Goal: Task Accomplishment & Management: Use online tool/utility

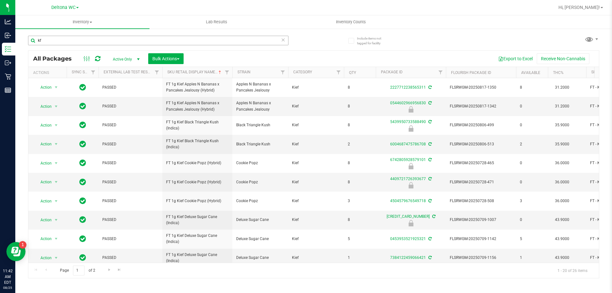
scroll to position [199, 0]
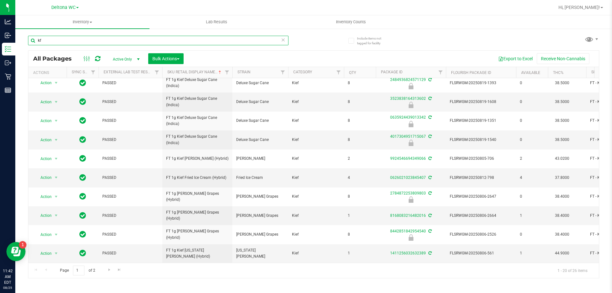
click at [55, 36] on input "kf" at bounding box center [158, 41] width 260 height 10
type input "sbc"
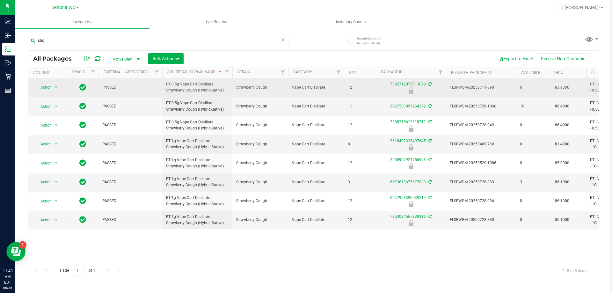
click at [197, 88] on span "FT 0.5g Vape Cart Distillate Strawberry Cough (Hybrid-Sativa)" at bounding box center [197, 87] width 62 height 12
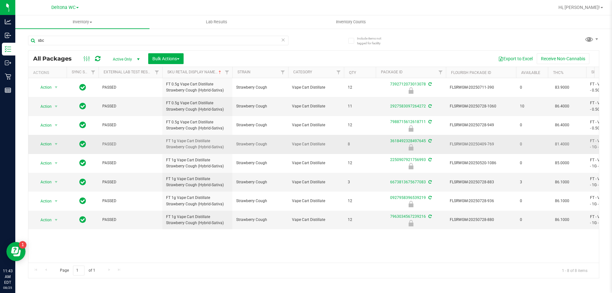
click at [498, 148] on td "FLSRWGM-20250409-769" at bounding box center [481, 144] width 70 height 19
drag, startPoint x: 572, startPoint y: 145, endPoint x: 550, endPoint y: 144, distance: 22.4
click at [550, 144] on td "81.4000" at bounding box center [567, 144] width 38 height 19
click at [152, 40] on input "sbc" at bounding box center [158, 41] width 260 height 10
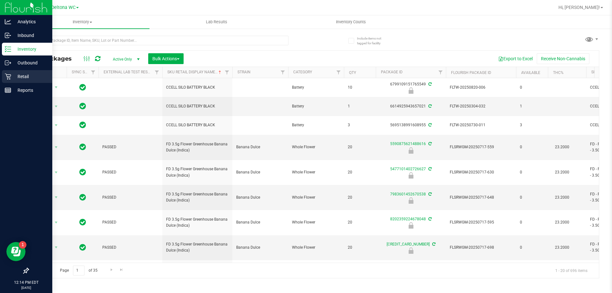
click at [0, 78] on link "Retail" at bounding box center [26, 77] width 52 height 14
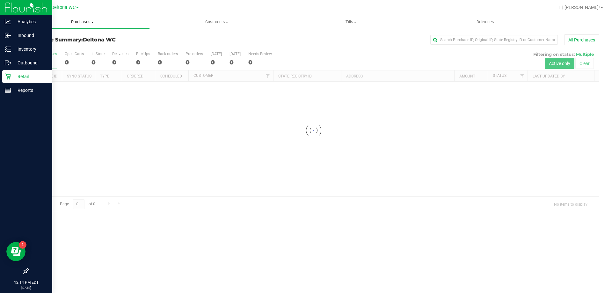
click at [89, 23] on span "Purchases" at bounding box center [82, 22] width 134 height 6
click at [50, 43] on span "Fulfillment" at bounding box center [35, 45] width 40 height 5
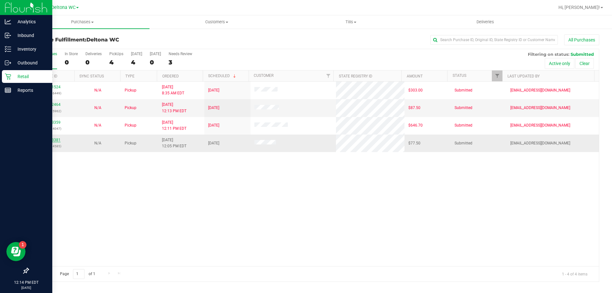
click at [54, 140] on link "11843381" at bounding box center [52, 140] width 18 height 4
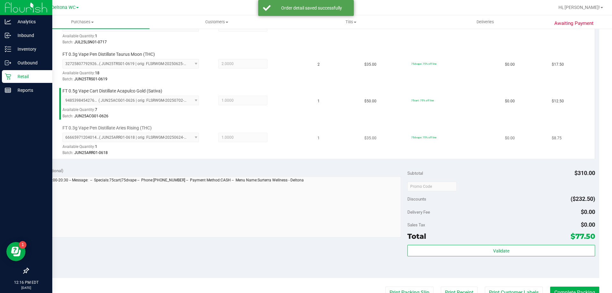
scroll to position [255, 0]
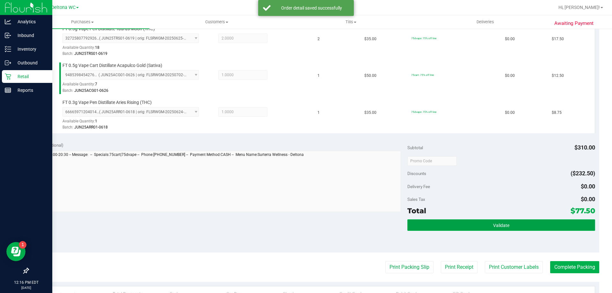
click at [455, 225] on button "Validate" at bounding box center [500, 224] width 187 height 11
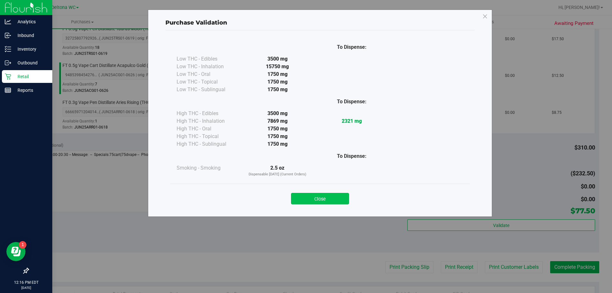
click at [329, 200] on button "Close" at bounding box center [320, 198] width 58 height 11
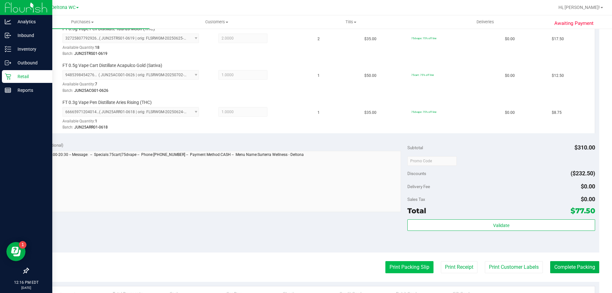
click at [397, 266] on button "Print Packing Slip" at bounding box center [409, 267] width 48 height 12
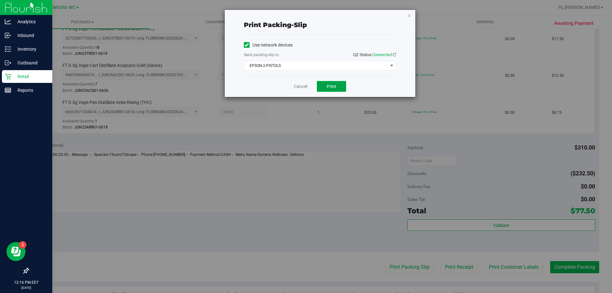
click at [327, 83] on button "Print" at bounding box center [331, 86] width 29 height 11
click at [305, 80] on div "Cancel Print" at bounding box center [320, 86] width 152 height 21
drag, startPoint x: 304, startPoint y: 87, endPoint x: 408, endPoint y: 165, distance: 129.8
click at [304, 87] on link "Cancel" at bounding box center [300, 86] width 13 height 7
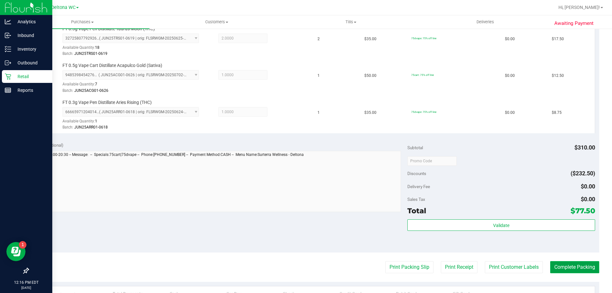
click at [588, 268] on button "Complete Packing" at bounding box center [574, 267] width 49 height 12
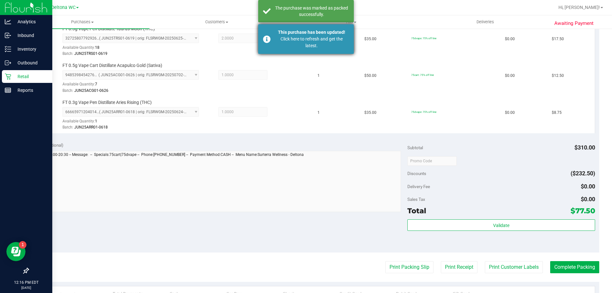
click at [323, 40] on div "Click here to refresh and get the latest." at bounding box center [311, 42] width 75 height 13
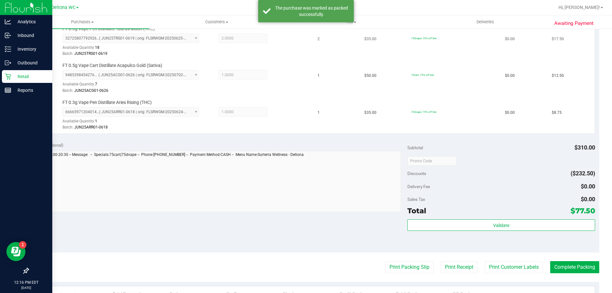
scroll to position [245, 0]
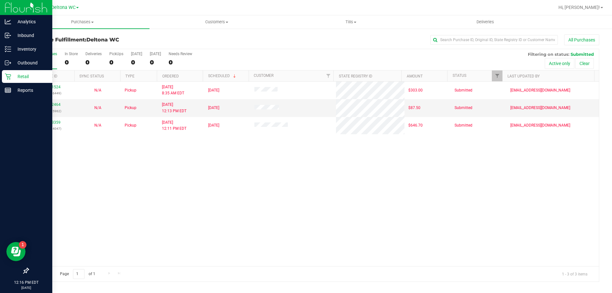
click at [347, 166] on div "11841524 (317086449) N/A Pickup [DATE] 8:35 AM EDT 8/25/2025 $303.00 Submitted …" at bounding box center [313, 174] width 571 height 185
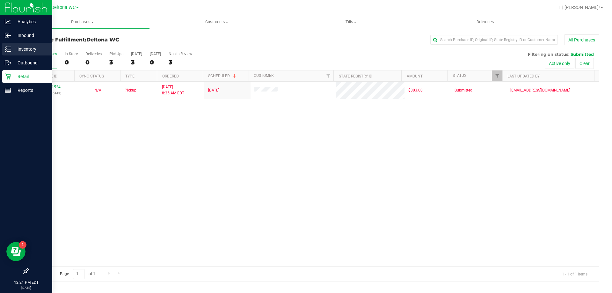
click at [13, 46] on p "Inventory" at bounding box center [30, 49] width 38 height 8
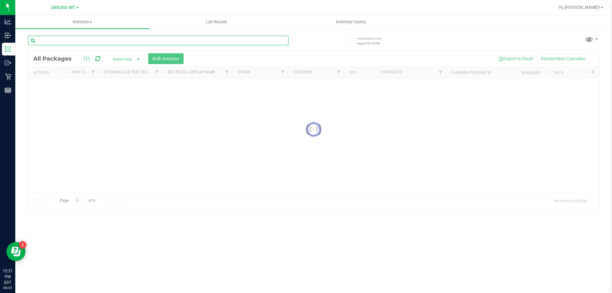
click at [67, 42] on input "text" at bounding box center [158, 41] width 260 height 10
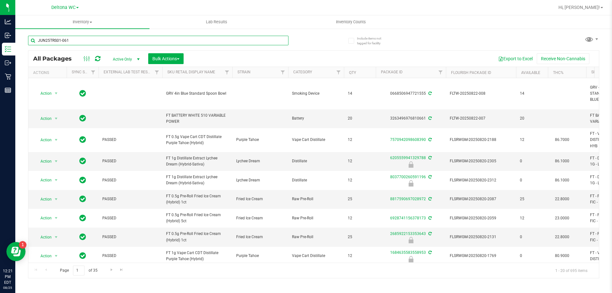
type input "JUN25TRS01-0619"
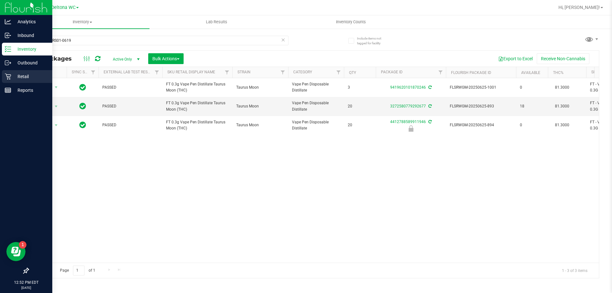
click at [11, 73] on div "Retail" at bounding box center [27, 76] width 50 height 13
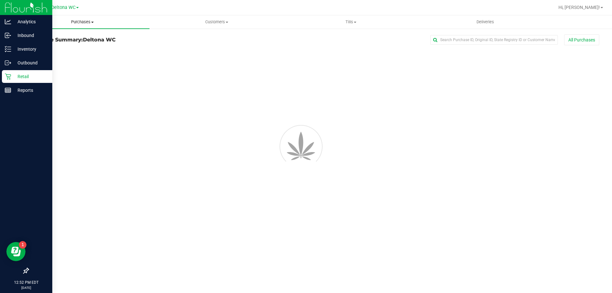
click at [92, 22] on span at bounding box center [92, 22] width 3 height 1
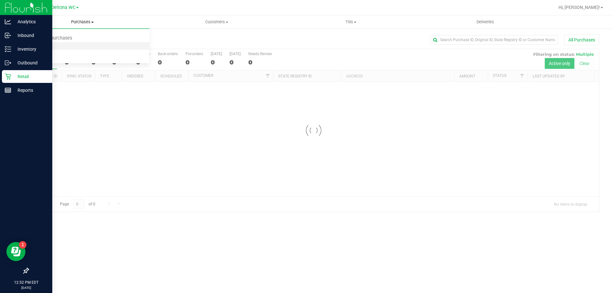
click at [58, 47] on li "Fulfillment" at bounding box center [82, 46] width 134 height 8
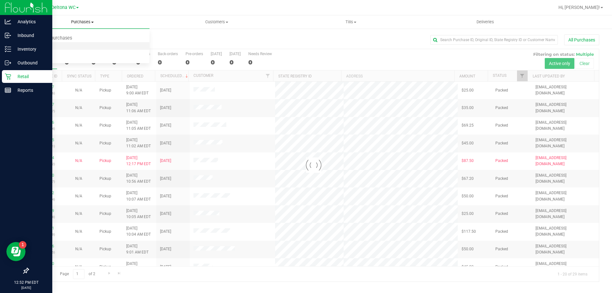
click at [59, 47] on li "Fulfillment" at bounding box center [82, 46] width 134 height 8
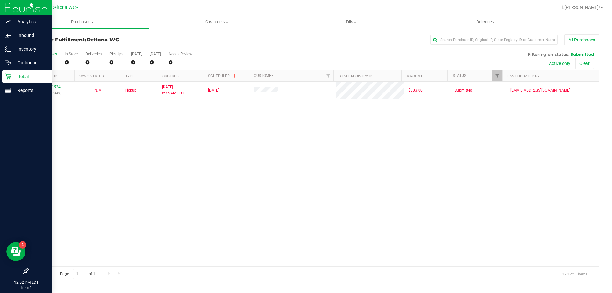
click at [221, 124] on div "11841524 (317086449) N/A Pickup [DATE] 8:35 AM EDT 8/25/2025 $303.00 Submitted …" at bounding box center [313, 174] width 571 height 185
click at [8, 45] on div "Inventory" at bounding box center [27, 49] width 50 height 13
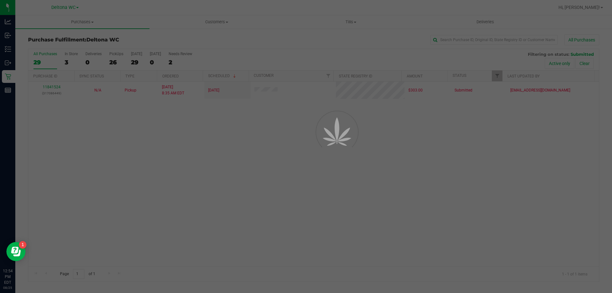
click at [95, 40] on div at bounding box center [306, 146] width 612 height 293
click at [97, 42] on div at bounding box center [306, 146] width 612 height 293
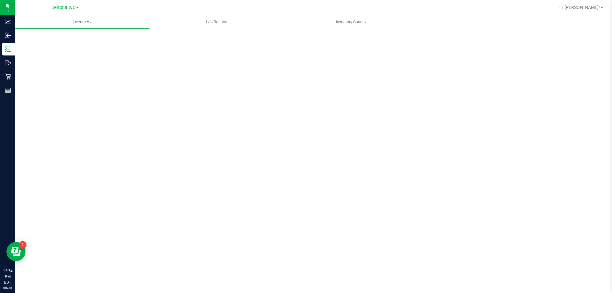
click at [97, 42] on div "Scan Packages 0" at bounding box center [313, 127] width 571 height 187
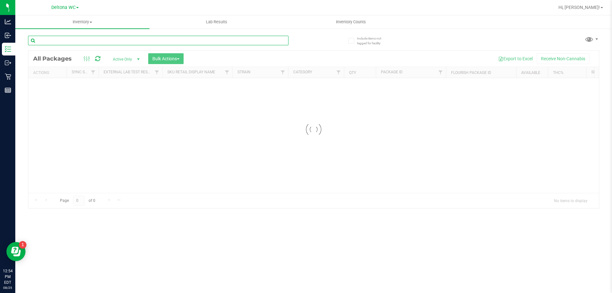
click at [97, 42] on input "text" at bounding box center [158, 41] width 260 height 10
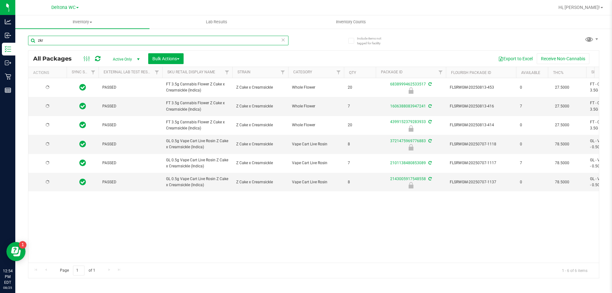
click at [122, 41] on input "zkr" at bounding box center [158, 41] width 260 height 10
type input "b"
type input "blt"
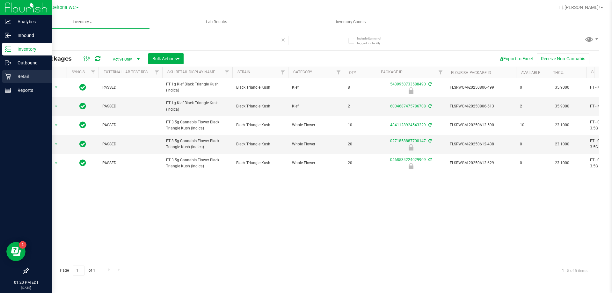
click at [26, 74] on p "Retail" at bounding box center [30, 77] width 38 height 8
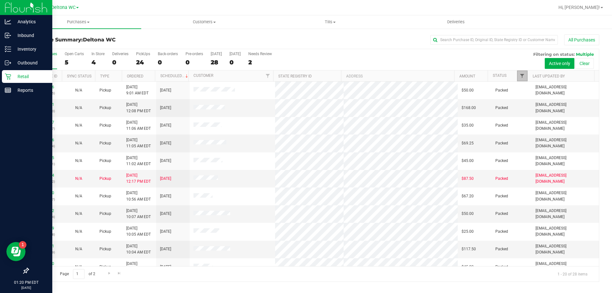
click at [522, 77] on span "Filter" at bounding box center [522, 75] width 5 height 5
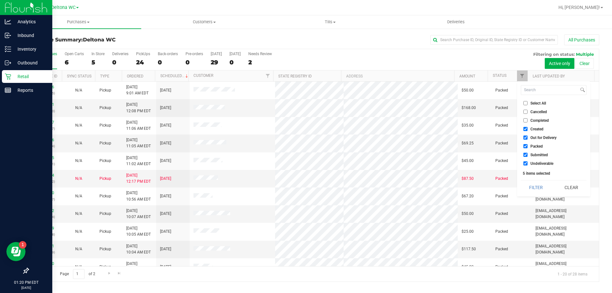
click at [528, 129] on label "Created" at bounding box center [533, 129] width 20 height 4
click at [528, 129] on input "Created" at bounding box center [525, 129] width 4 height 4
checkbox input "false"
click at [530, 137] on label "Out for Delivery" at bounding box center [539, 137] width 33 height 4
click at [528, 137] on input "Out for Delivery" at bounding box center [525, 137] width 4 height 4
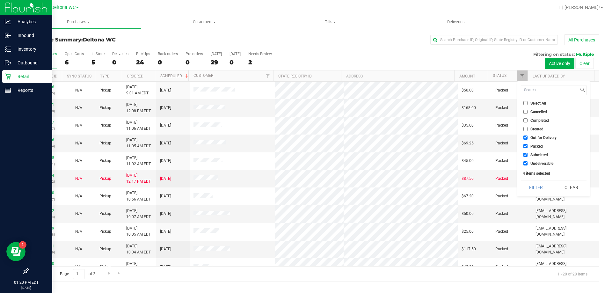
checkbox input "false"
click at [532, 145] on span "Packed" at bounding box center [536, 146] width 12 height 4
click at [528, 145] on input "Packed" at bounding box center [525, 146] width 4 height 4
checkbox input "false"
drag, startPoint x: 531, startPoint y: 163, endPoint x: 538, endPoint y: 168, distance: 8.1
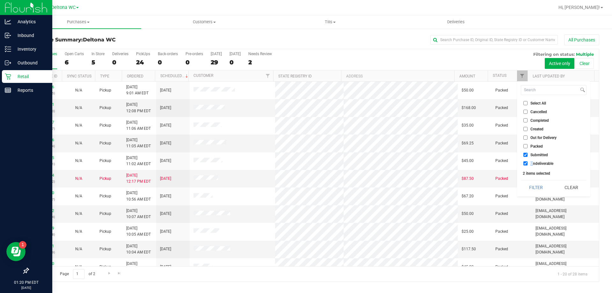
click at [532, 164] on span "Undeliverable" at bounding box center [541, 164] width 23 height 4
drag, startPoint x: 526, startPoint y: 164, endPoint x: 528, endPoint y: 168, distance: 4.4
click at [526, 164] on input "Undeliverable" at bounding box center [525, 163] width 4 height 4
checkbox input "false"
click at [534, 186] on button "Filter" at bounding box center [536, 187] width 31 height 14
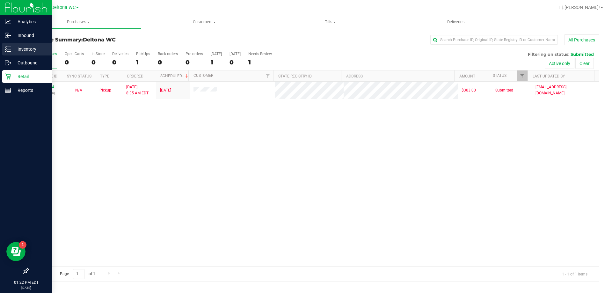
click at [0, 48] on link "Inventory" at bounding box center [26, 50] width 52 height 14
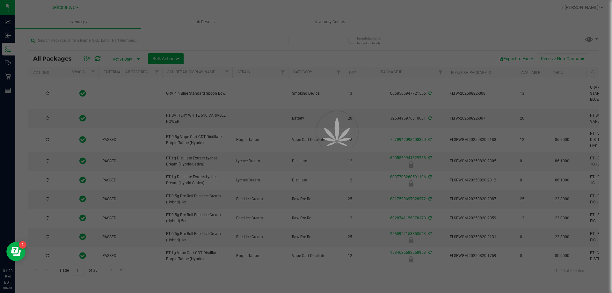
click at [81, 39] on div at bounding box center [306, 146] width 612 height 293
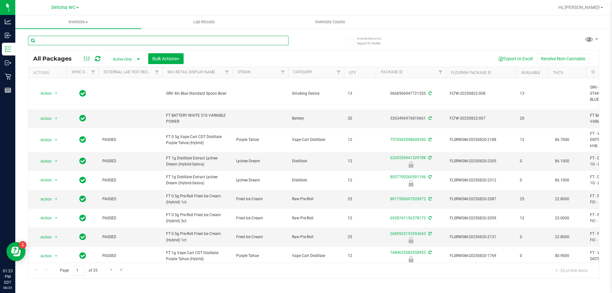
click at [81, 39] on input "text" at bounding box center [158, 41] width 260 height 10
type input "4626942790020918"
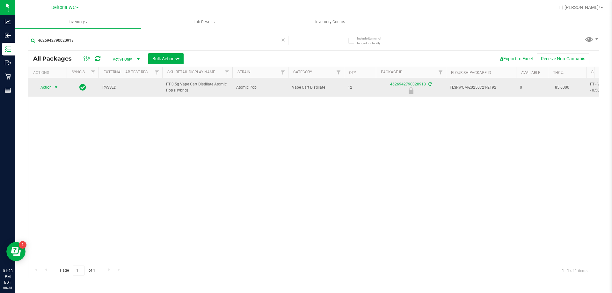
click at [52, 89] on span "Action" at bounding box center [43, 87] width 17 height 9
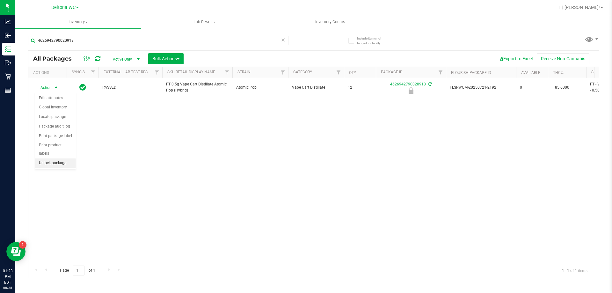
click at [53, 158] on li "Unlock package" at bounding box center [55, 163] width 41 height 10
drag, startPoint x: 84, startPoint y: 30, endPoint x: 83, endPoint y: 40, distance: 10.2
click at [83, 40] on div "4626942790020918" at bounding box center [171, 40] width 286 height 20
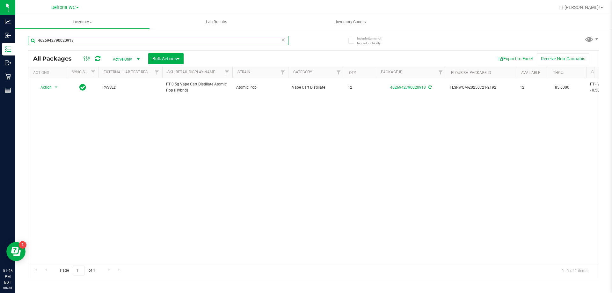
click at [83, 40] on input "4626942790020918" at bounding box center [158, 41] width 260 height 10
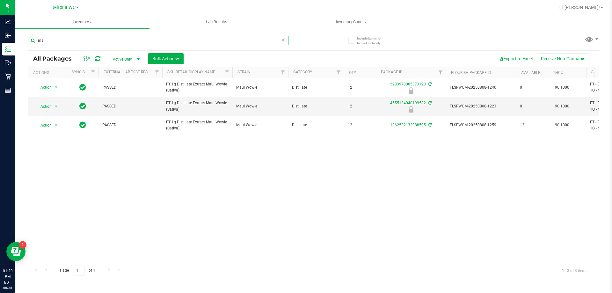
type input "m"
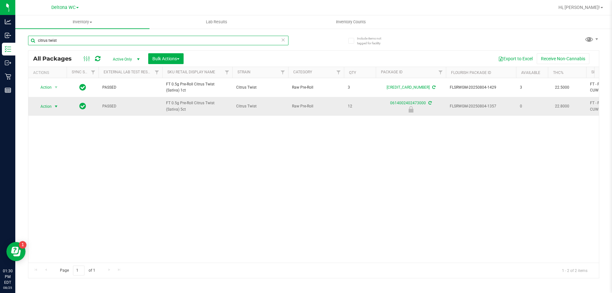
type input "citrus twist"
click at [52, 104] on span "Action" at bounding box center [48, 106] width 26 height 9
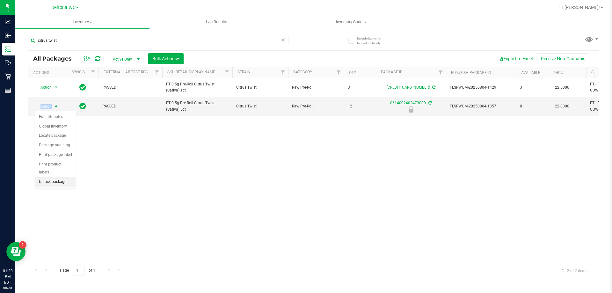
click at [58, 177] on li "Unlock package" at bounding box center [55, 182] width 41 height 10
click at [593, 8] on span "Hi, [PERSON_NAME]!" at bounding box center [579, 7] width 41 height 5
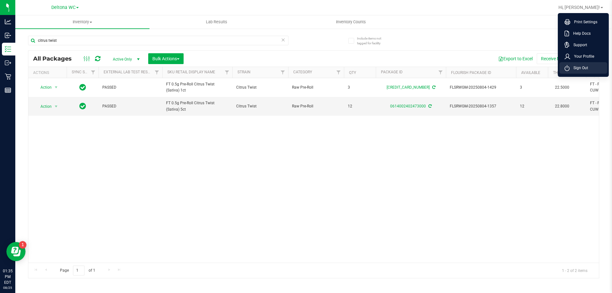
click at [592, 65] on li "Sign Out" at bounding box center [584, 67] width 48 height 11
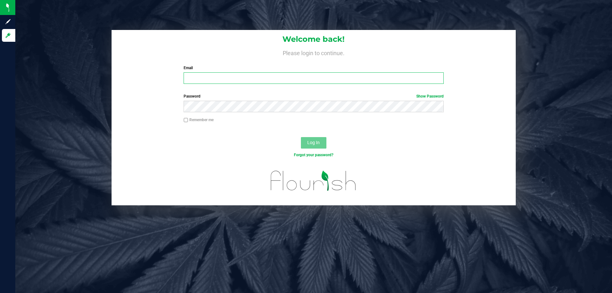
click at [289, 74] on input "Email" at bounding box center [314, 77] width 260 height 11
type input "[EMAIL_ADDRESS][DOMAIN_NAME]"
click at [301, 137] on button "Log In" at bounding box center [314, 142] width 26 height 11
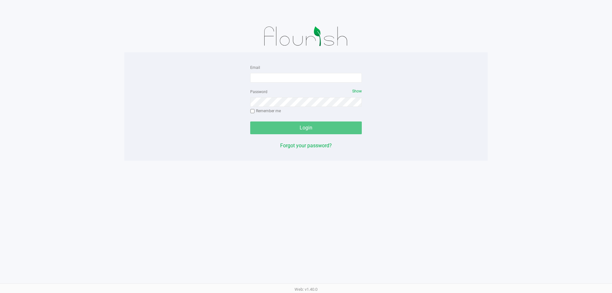
click at [321, 72] on div "Email" at bounding box center [306, 72] width 112 height 19
click at [317, 78] on input "Email" at bounding box center [306, 78] width 112 height 10
type input "[EMAIL_ADDRESS][DOMAIN_NAME]"
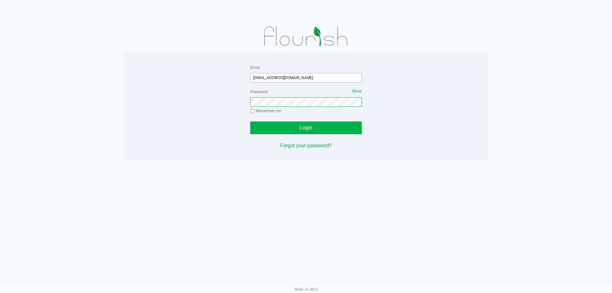
click at [250, 121] on button "Login" at bounding box center [306, 127] width 112 height 13
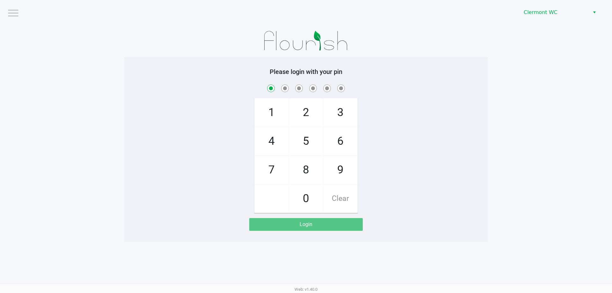
checkbox input "true"
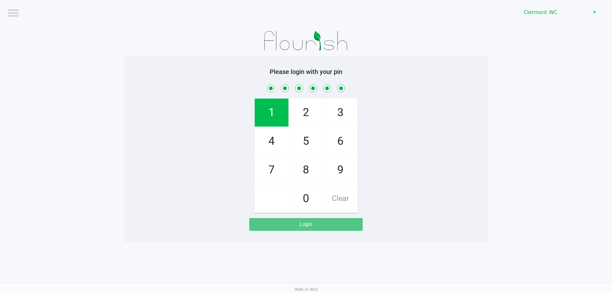
checkbox input "true"
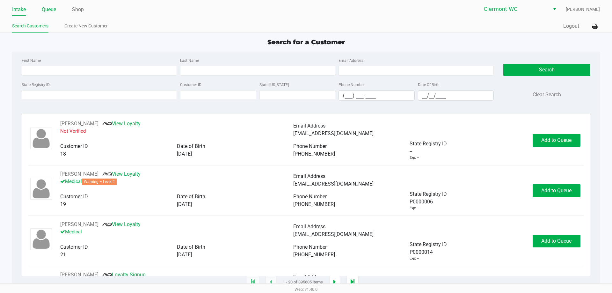
click at [54, 7] on link "Queue" at bounding box center [49, 9] width 14 height 9
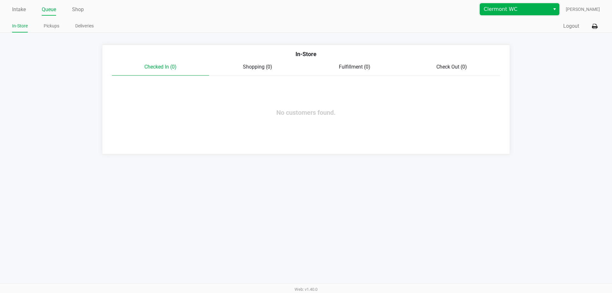
click at [503, 12] on span "Clermont WC" at bounding box center [515, 9] width 62 height 8
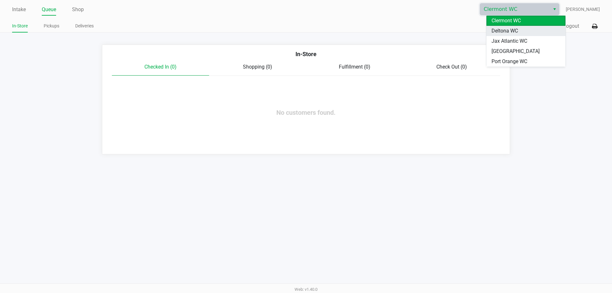
click at [501, 34] on span "Deltona WC" at bounding box center [505, 31] width 26 height 8
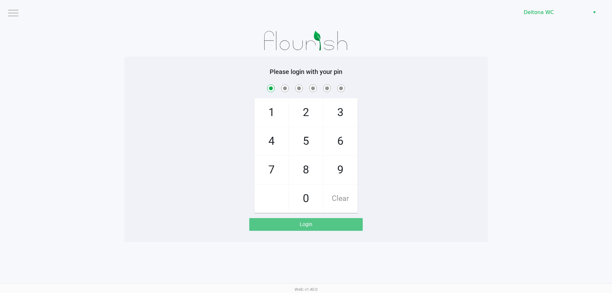
checkbox input "true"
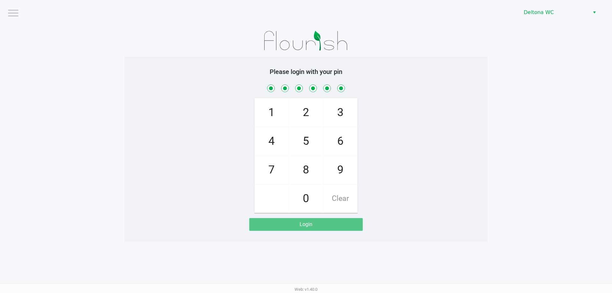
checkbox input "true"
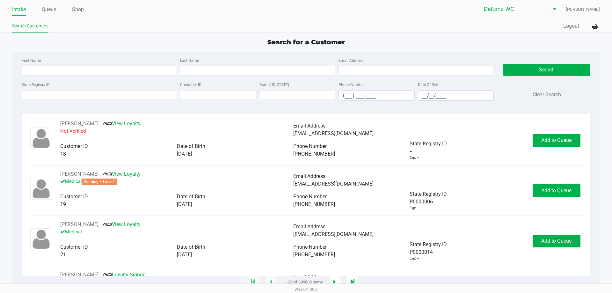
click at [102, 78] on div "First Name Last Name Email Address" at bounding box center [257, 68] width 475 height 24
click at [106, 72] on input "First Name" at bounding box center [99, 71] width 155 height 10
type input "ashley"
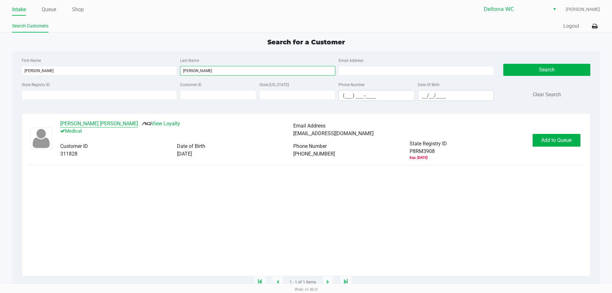
type input "smith terry"
click at [83, 123] on button "Ashley Smith Terry" at bounding box center [99, 124] width 78 height 8
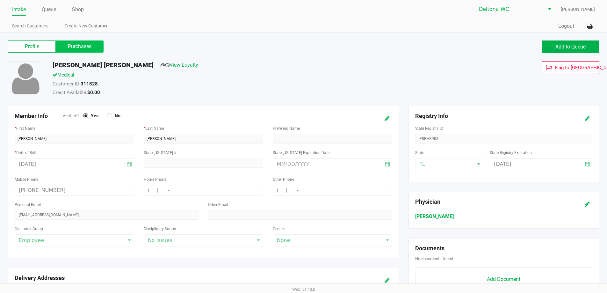
click at [74, 41] on label "Purchases" at bounding box center [80, 46] width 48 height 12
click at [0, 0] on 1 "Purchases" at bounding box center [0, 0] width 0 height 0
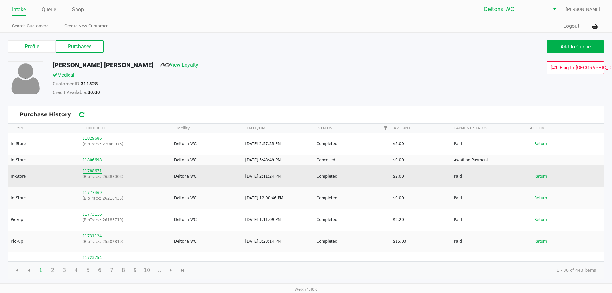
click at [93, 172] on button "11788671" at bounding box center [92, 171] width 19 height 6
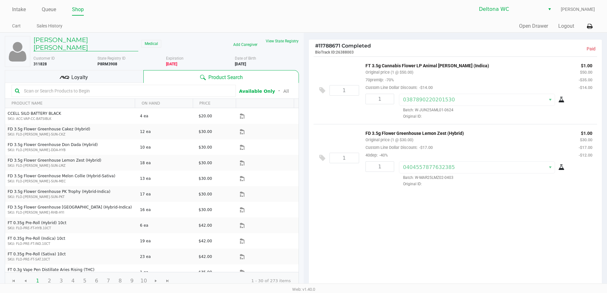
click at [83, 41] on h5 "Ashley Smith Terry" at bounding box center [85, 43] width 105 height 15
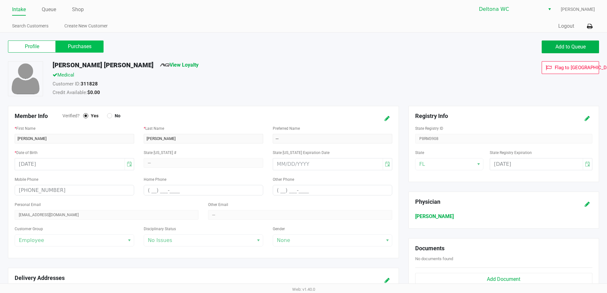
click at [78, 45] on label "Purchases" at bounding box center [80, 46] width 48 height 12
click at [0, 0] on 1 "Purchases" at bounding box center [0, 0] width 0 height 0
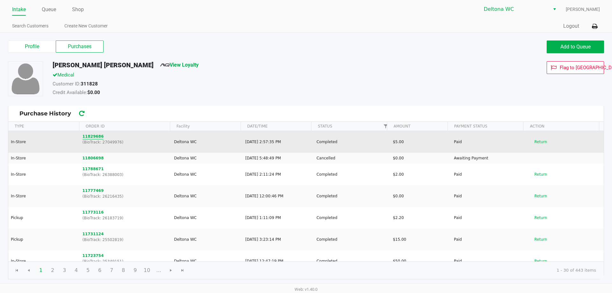
click at [95, 137] on button "11829686" at bounding box center [93, 137] width 21 height 6
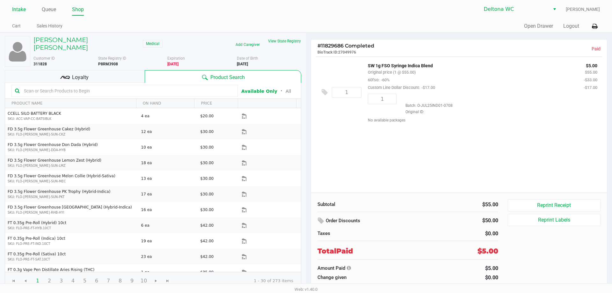
click at [20, 11] on link "Intake" at bounding box center [19, 9] width 14 height 9
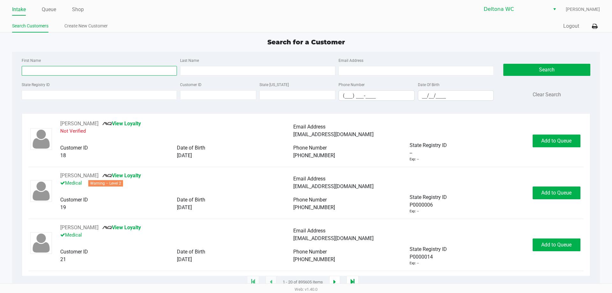
click at [50, 67] on input "First Name" at bounding box center [99, 71] width 155 height 10
type input "ray"
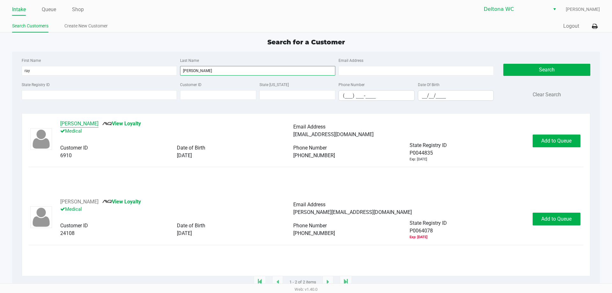
type input "kegelman"
click at [98, 122] on button "Raymond Kegelman III" at bounding box center [79, 124] width 38 height 8
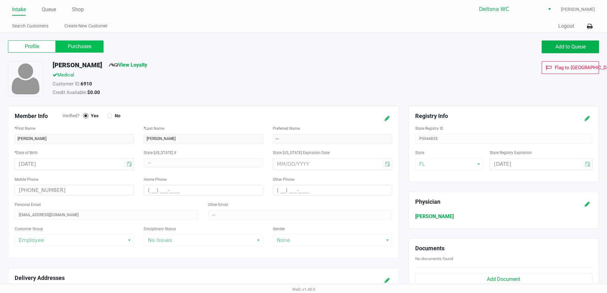
click at [85, 48] on label "Purchases" at bounding box center [80, 46] width 48 height 12
click at [0, 0] on 1 "Purchases" at bounding box center [0, 0] width 0 height 0
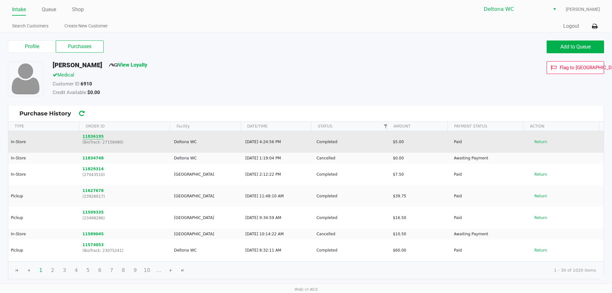
click at [95, 137] on button "11836195" at bounding box center [93, 137] width 21 height 6
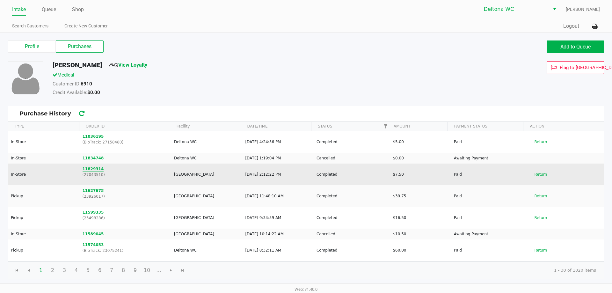
click at [86, 168] on button "11829314" at bounding box center [93, 169] width 21 height 6
click at [92, 169] on button "11829314" at bounding box center [93, 169] width 21 height 6
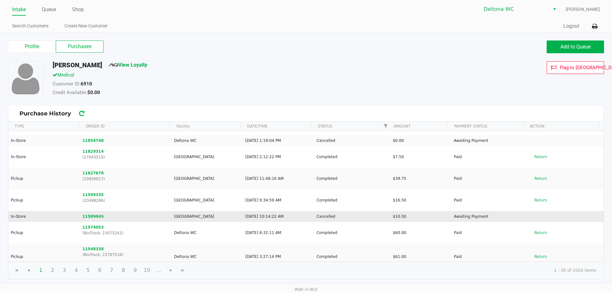
scroll to position [32, 0]
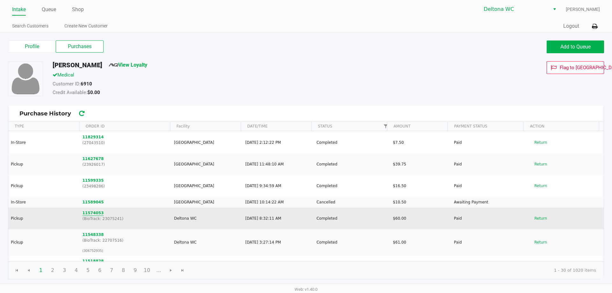
click at [93, 215] on button "11574053" at bounding box center [93, 213] width 21 height 6
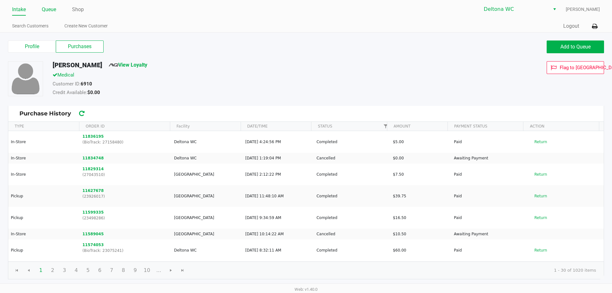
click at [52, 9] on link "Queue" at bounding box center [49, 9] width 14 height 9
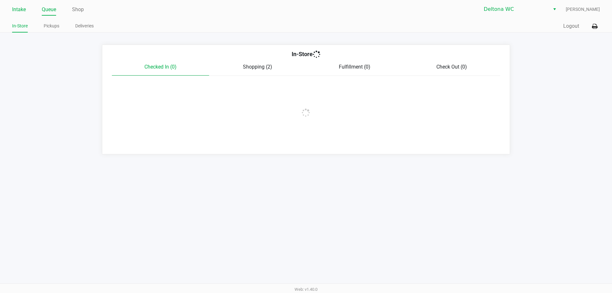
click at [18, 10] on link "Intake" at bounding box center [19, 9] width 14 height 9
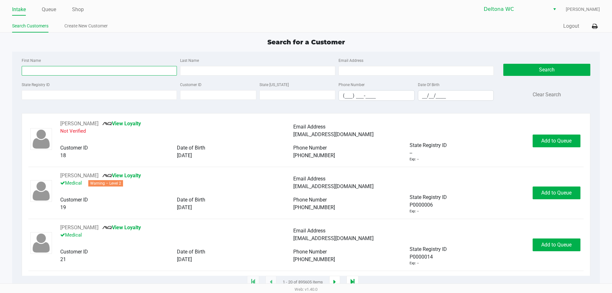
click at [66, 66] on input "First Name" at bounding box center [99, 71] width 155 height 10
type input "miles"
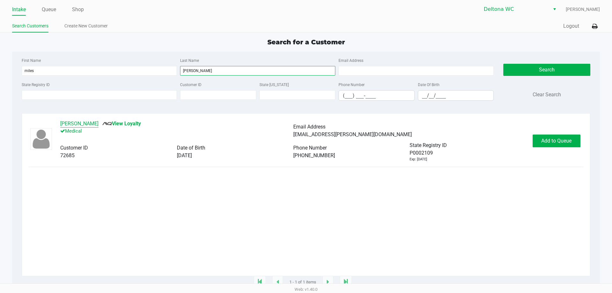
type input "mimms"
click at [87, 122] on button "Miles Mimms" at bounding box center [79, 124] width 38 height 8
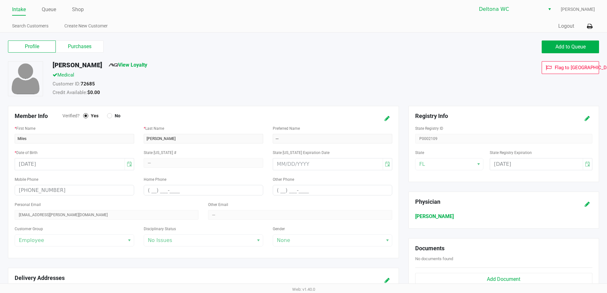
click at [71, 63] on h5 "Miles Mimms" at bounding box center [78, 65] width 50 height 8
click at [72, 50] on label "Purchases" at bounding box center [80, 46] width 48 height 12
click at [0, 0] on 1 "Purchases" at bounding box center [0, 0] width 0 height 0
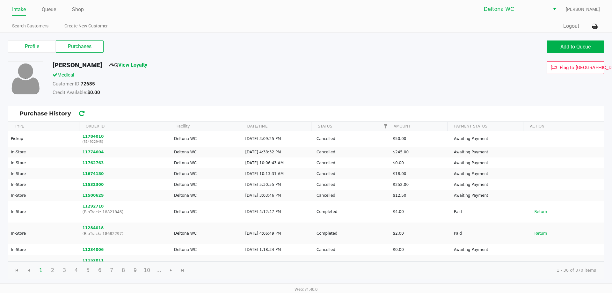
click at [27, 8] on ul "Intake Queue Shop" at bounding box center [159, 9] width 294 height 11
click at [14, 13] on link "Intake" at bounding box center [19, 9] width 14 height 9
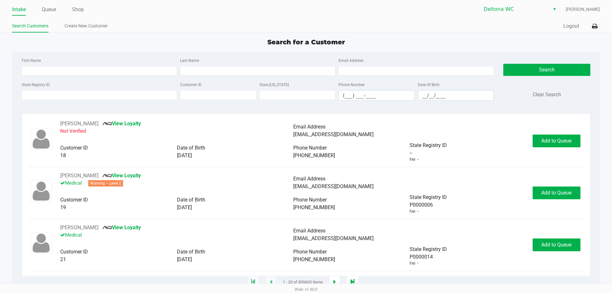
click at [56, 78] on div "First Name Last Name Email Address" at bounding box center [257, 68] width 475 height 24
click at [59, 71] on input "First Name" at bounding box center [99, 71] width 155 height 10
type input "nicole"
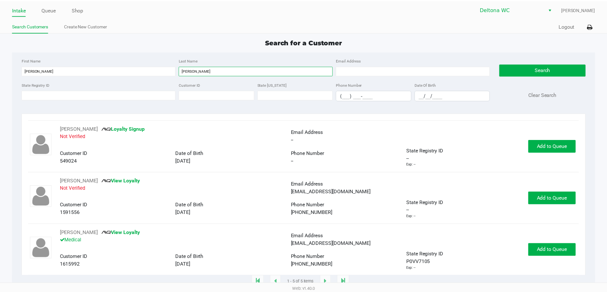
scroll to position [104, 0]
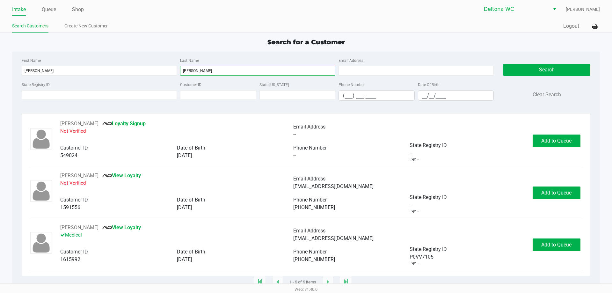
type input "flores"
drag, startPoint x: 209, startPoint y: 263, endPoint x: 177, endPoint y: 259, distance: 33.1
click at [177, 259] on div "09/21/1993" at bounding box center [235, 260] width 116 height 8
click at [82, 227] on button "NICOLE FLORES" at bounding box center [79, 228] width 38 height 8
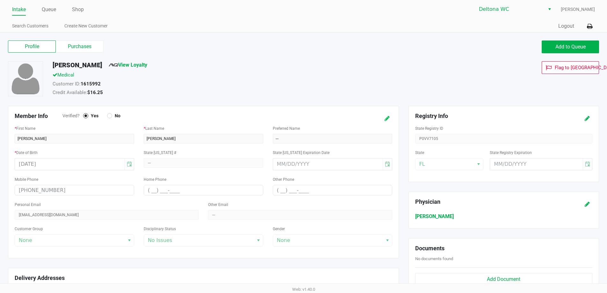
click at [387, 119] on icon at bounding box center [387, 118] width 5 height 4
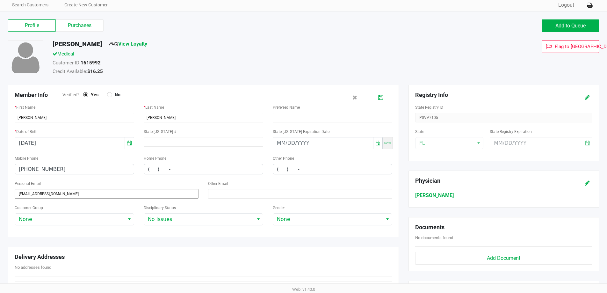
scroll to position [32, 0]
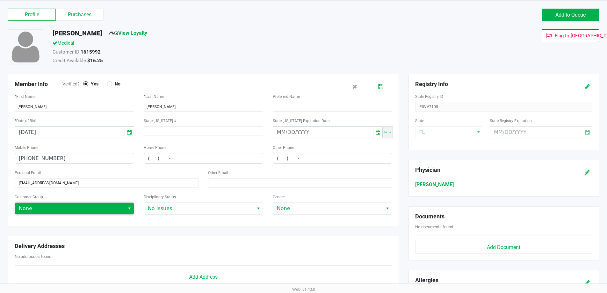
click at [102, 213] on span "None" at bounding box center [70, 208] width 110 height 11
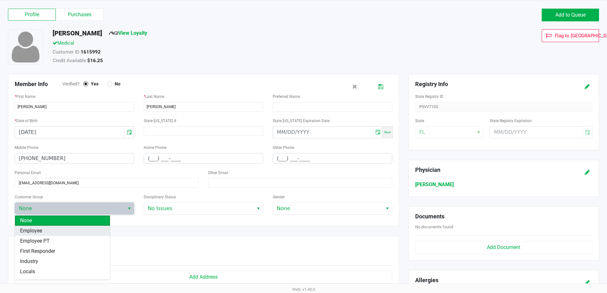
click at [77, 230] on li "Employee" at bounding box center [62, 231] width 95 height 10
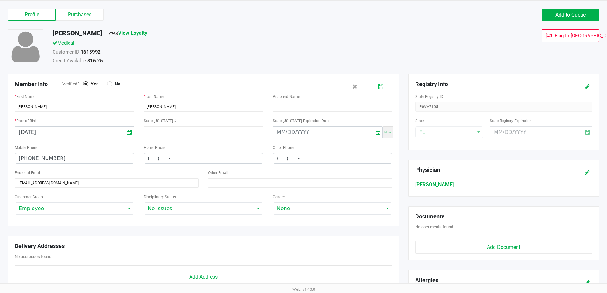
click at [379, 89] on icon at bounding box center [380, 86] width 5 height 4
click at [278, 56] on div "Customer ID: 1615992" at bounding box center [233, 52] width 371 height 9
drag, startPoint x: 57, startPoint y: 128, endPoint x: 49, endPoint y: 134, distance: 10.4
click at [46, 134] on div "09/21/1993" at bounding box center [75, 132] width 120 height 12
click at [88, 11] on label "Purchases" at bounding box center [80, 15] width 48 height 12
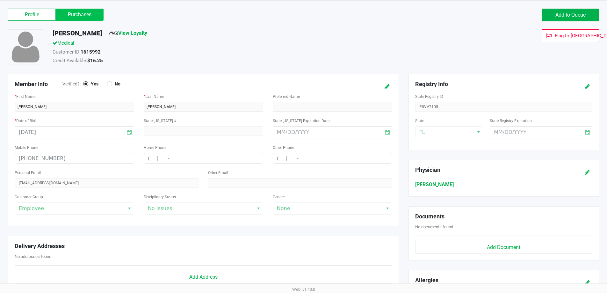
click at [0, 0] on 1 "Purchases" at bounding box center [0, 0] width 0 height 0
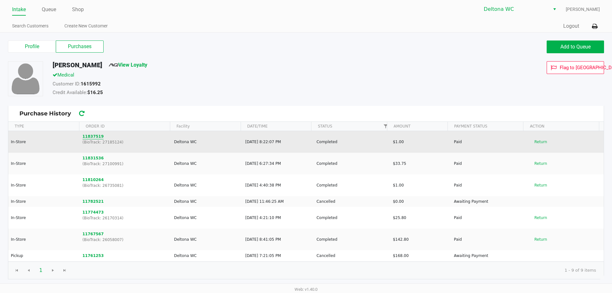
click at [91, 136] on button "11837519" at bounding box center [93, 137] width 21 height 6
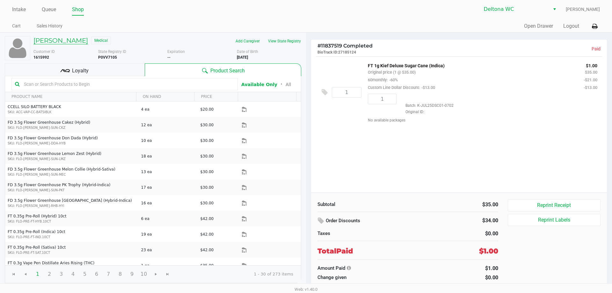
click at [68, 41] on h5 "NICOLE FLORES" at bounding box center [60, 41] width 55 height 8
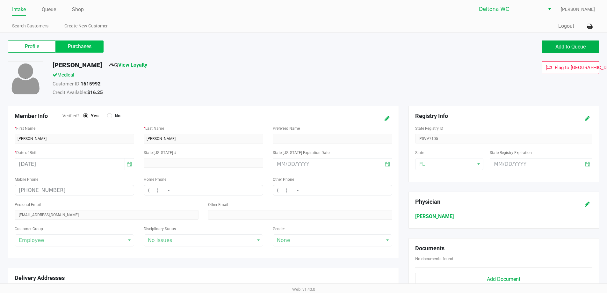
click at [77, 44] on label "Purchases" at bounding box center [80, 46] width 48 height 12
click at [0, 0] on 1 "Purchases" at bounding box center [0, 0] width 0 height 0
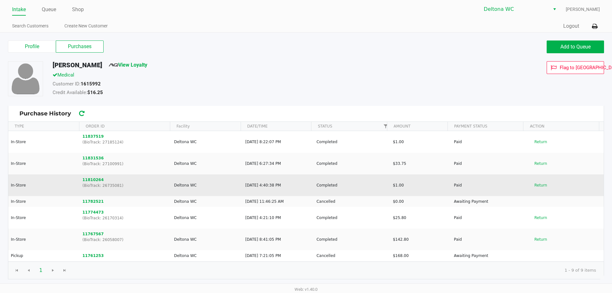
click at [87, 183] on p "(BioTrack: 26735081)" at bounding box center [126, 186] width 86 height 6
click at [86, 180] on button "11810264" at bounding box center [93, 180] width 21 height 6
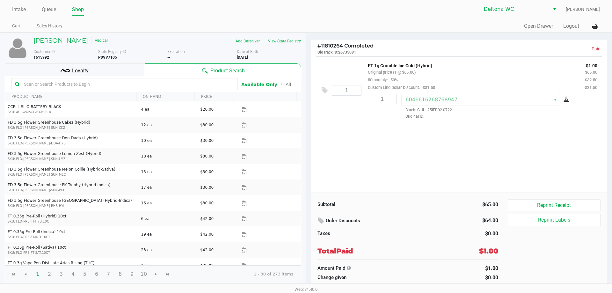
click at [46, 40] on h5 "NICOLE FLORES" at bounding box center [60, 41] width 55 height 8
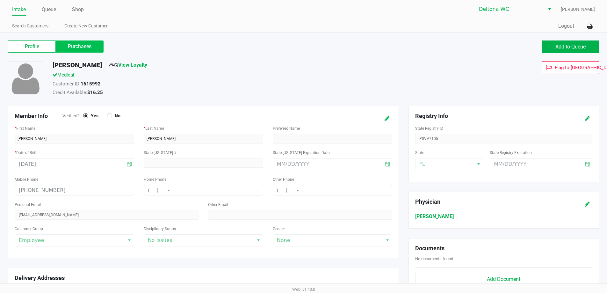
click at [74, 51] on label "Purchases" at bounding box center [80, 46] width 48 height 12
click at [0, 0] on 1 "Purchases" at bounding box center [0, 0] width 0 height 0
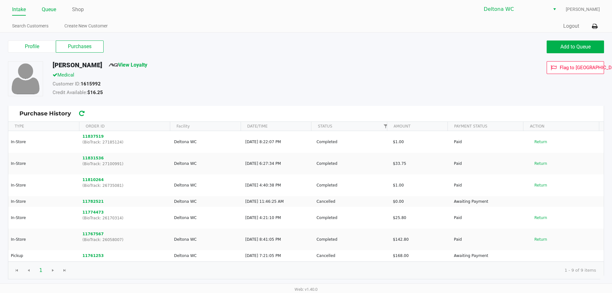
click at [52, 12] on link "Queue" at bounding box center [49, 9] width 14 height 9
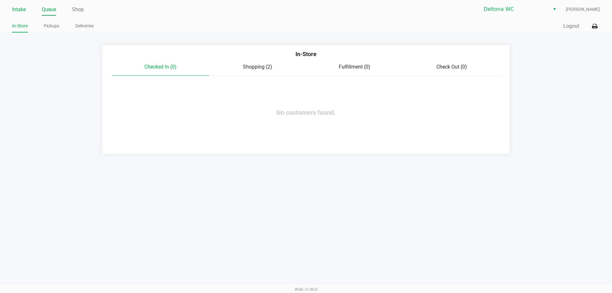
click at [21, 8] on link "Intake" at bounding box center [19, 9] width 14 height 9
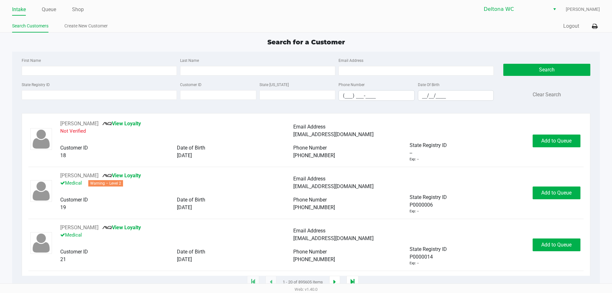
click at [49, 77] on div "First Name Last Name Email Address" at bounding box center [257, 68] width 475 height 24
click at [50, 73] on input "First Name" at bounding box center [99, 71] width 155 height 10
type input "kendra"
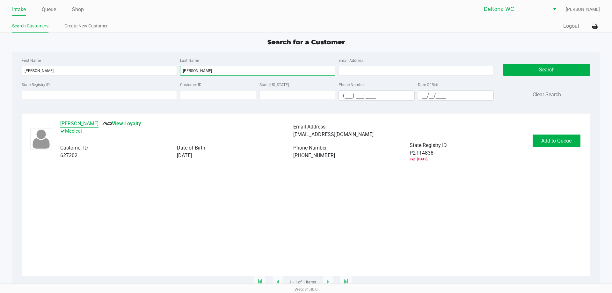
type input "olivo"
click at [87, 124] on button "Keny Olivo Berrios" at bounding box center [79, 124] width 38 height 8
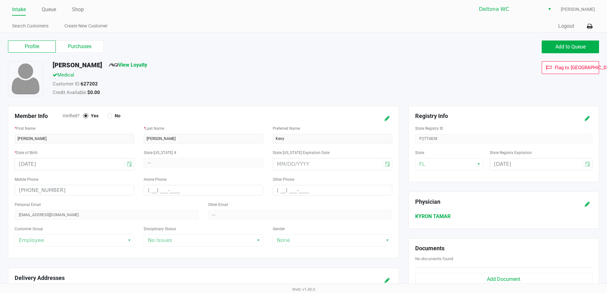
click at [74, 53] on div "Profile Purchases" at bounding box center [153, 46] width 301 height 13
click at [76, 48] on label "Purchases" at bounding box center [80, 46] width 48 height 12
click at [0, 0] on 1 "Purchases" at bounding box center [0, 0] width 0 height 0
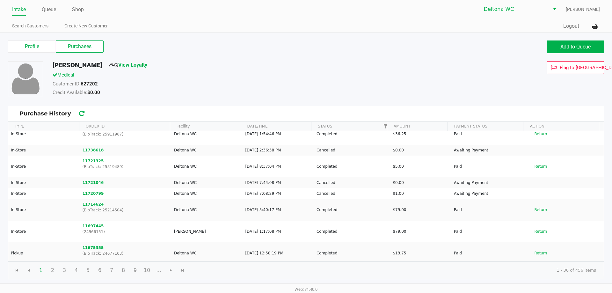
scroll to position [64, 0]
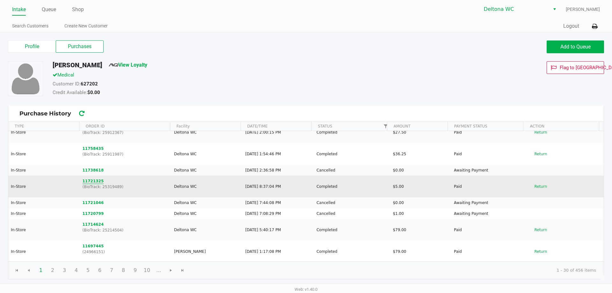
click at [93, 180] on button "11721325" at bounding box center [93, 181] width 21 height 6
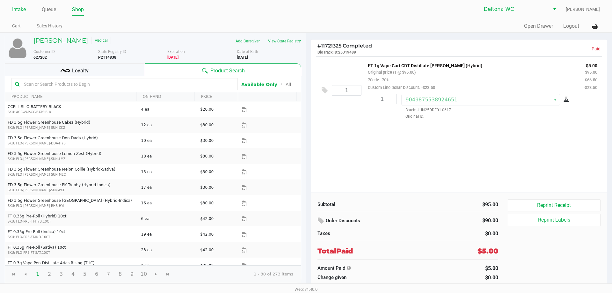
click at [20, 13] on link "Intake" at bounding box center [19, 9] width 14 height 9
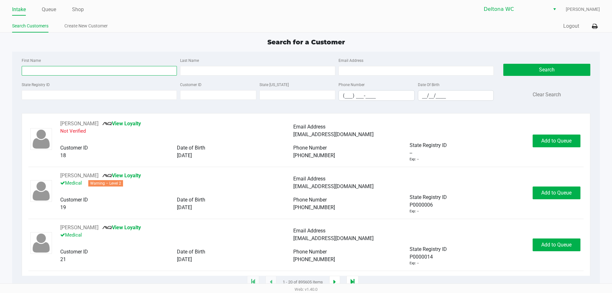
click at [48, 71] on input "First Name" at bounding box center [99, 71] width 155 height 10
type input "faye"
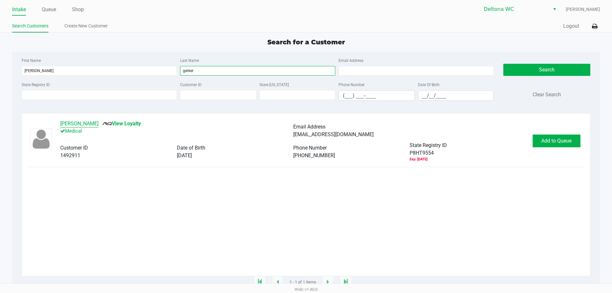
type input "gerker"
click at [86, 123] on button "FAYE GERKER" at bounding box center [79, 124] width 38 height 8
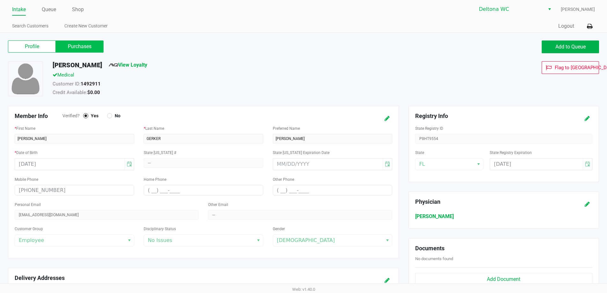
click at [84, 49] on label "Purchases" at bounding box center [80, 46] width 48 height 12
click at [0, 0] on 1 "Purchases" at bounding box center [0, 0] width 0 height 0
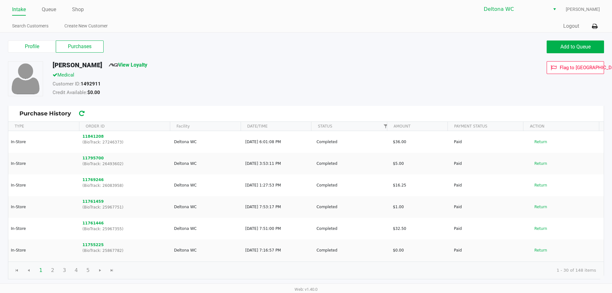
click at [24, 9] on link "Intake" at bounding box center [19, 9] width 14 height 9
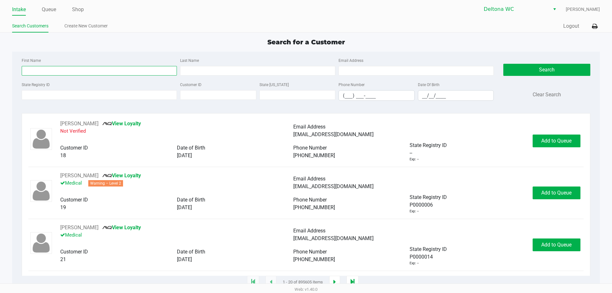
click at [50, 71] on input "First Name" at bounding box center [99, 71] width 155 height 10
type input "allie"
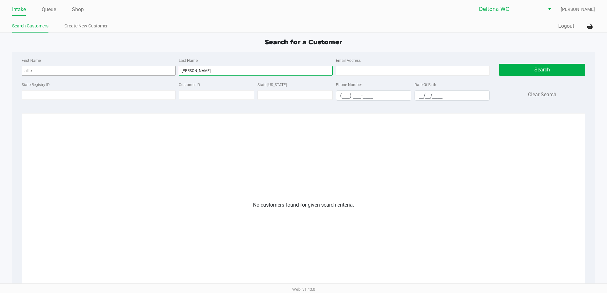
type input "perez"
click at [93, 67] on input "allie" at bounding box center [99, 71] width 154 height 10
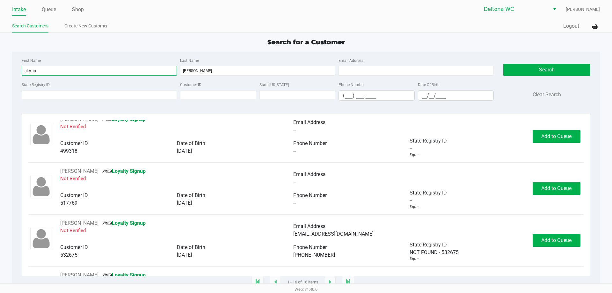
scroll to position [165, 0]
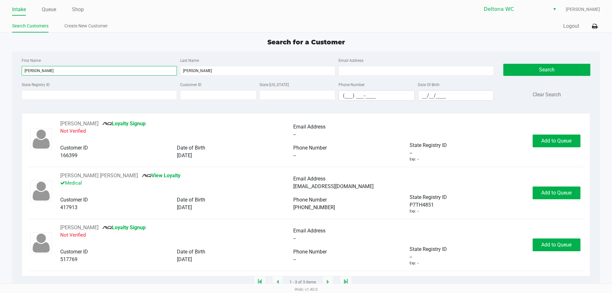
type input "alexandra"
drag, startPoint x: 196, startPoint y: 65, endPoint x: 127, endPoint y: 58, distance: 70.1
click at [127, 58] on div "First Name alexandra Last Name perez Email Address" at bounding box center [257, 68] width 475 height 24
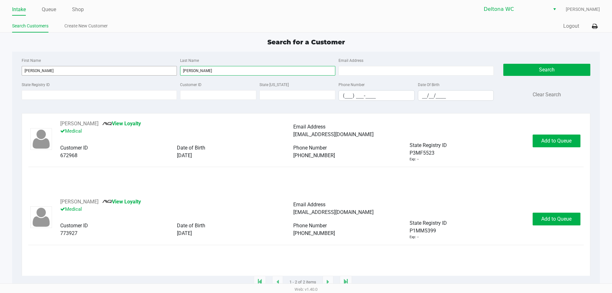
type input "taylor"
click at [73, 68] on input "alexandra" at bounding box center [99, 71] width 155 height 10
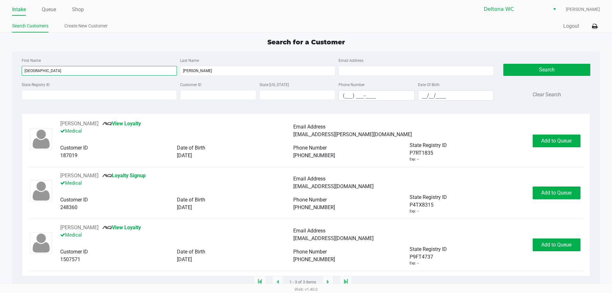
type input "alexandria"
click at [133, 244] on div "Allie Taylor View Loyalty Medical" at bounding box center [176, 235] width 233 height 22
click at [563, 247] on span "Add to Queue" at bounding box center [556, 245] width 30 height 6
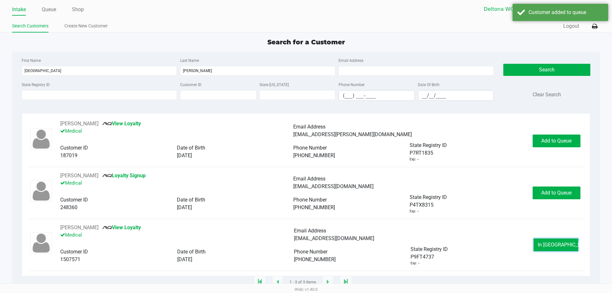
click at [564, 247] on span "In Queue" at bounding box center [565, 245] width 54 height 6
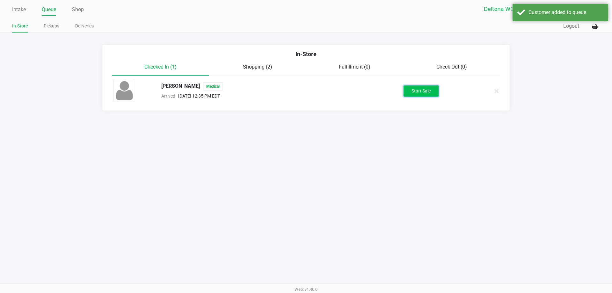
click at [423, 94] on button "Start Sale" at bounding box center [421, 90] width 35 height 11
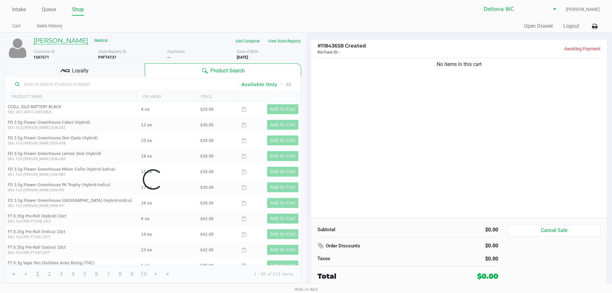
click at [60, 40] on h5 "Allie Taylor" at bounding box center [60, 41] width 55 height 8
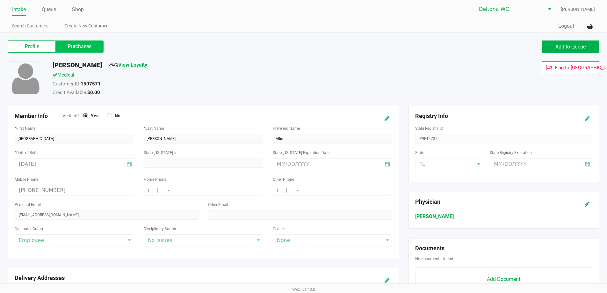
click at [74, 46] on label "Purchases" at bounding box center [80, 46] width 48 height 12
click at [0, 0] on 1 "Purchases" at bounding box center [0, 0] width 0 height 0
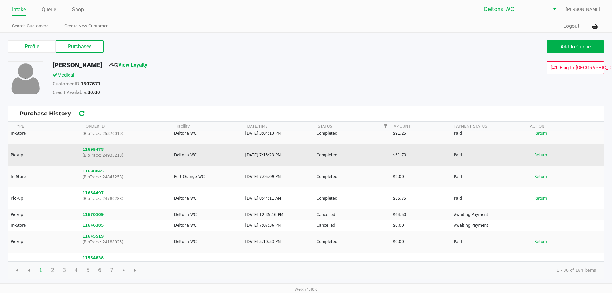
scroll to position [96, 0]
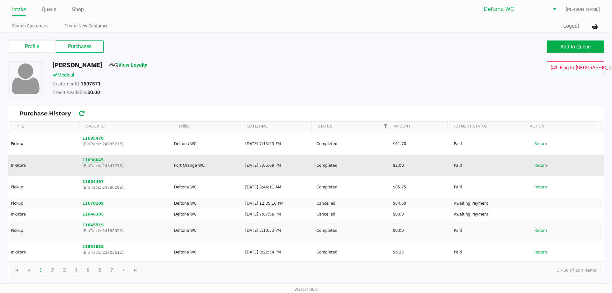
click at [91, 160] on button "11690045" at bounding box center [93, 160] width 21 height 6
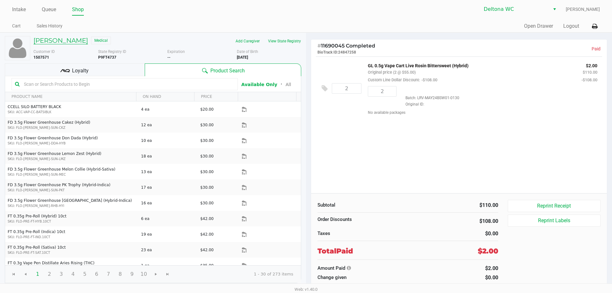
click at [53, 41] on h5 "Allie Taylor" at bounding box center [60, 41] width 55 height 8
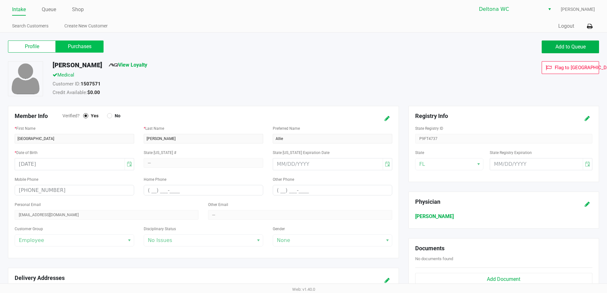
click at [64, 42] on label "Purchases" at bounding box center [80, 46] width 48 height 12
click at [0, 0] on 1 "Purchases" at bounding box center [0, 0] width 0 height 0
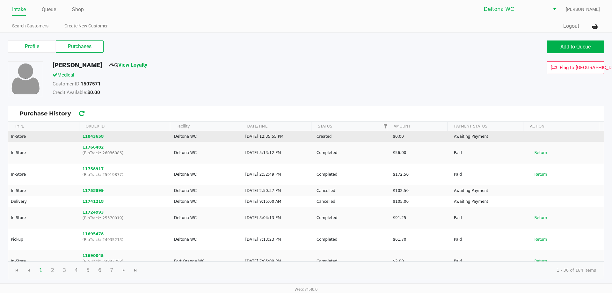
click at [95, 136] on button "11843658" at bounding box center [93, 137] width 21 height 6
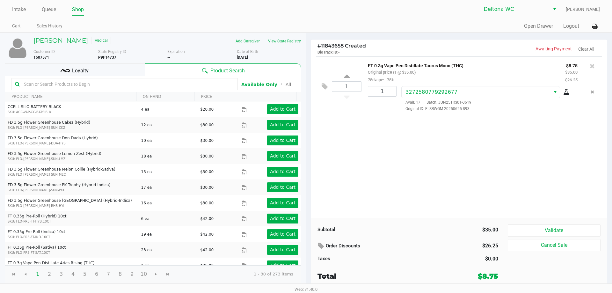
click at [100, 67] on div "Loyalty" at bounding box center [75, 69] width 140 height 13
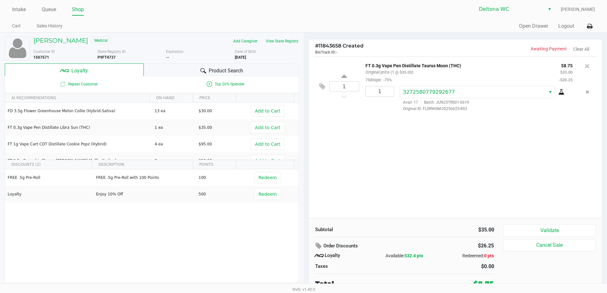
click at [26, 7] on ul "Intake Queue Shop" at bounding box center [157, 9] width 291 height 11
click at [24, 8] on link "Intake" at bounding box center [19, 9] width 14 height 9
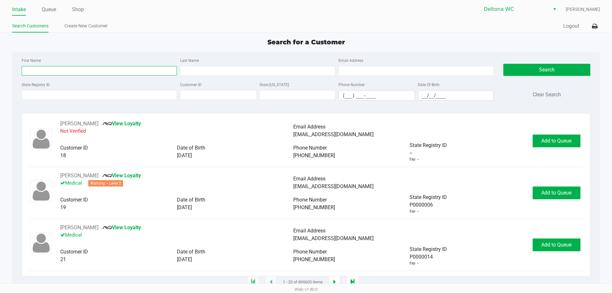
click at [53, 70] on input "First Name" at bounding box center [99, 71] width 155 height 10
type input "demetrius"
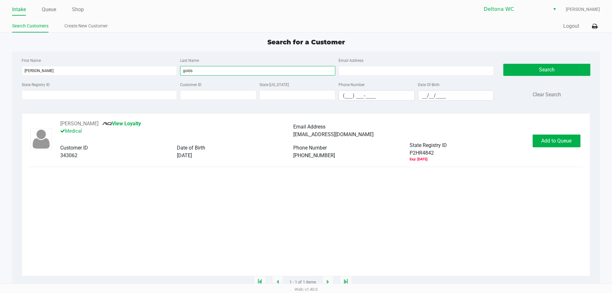
type input "golds"
click at [99, 122] on button "Demetrius Goldsborough" at bounding box center [79, 124] width 38 height 8
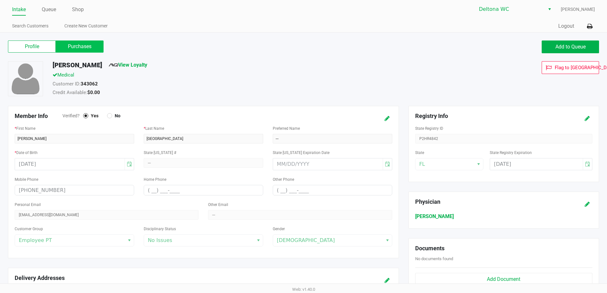
click at [83, 41] on label "Purchases" at bounding box center [80, 46] width 48 height 12
click at [0, 0] on 1 "Purchases" at bounding box center [0, 0] width 0 height 0
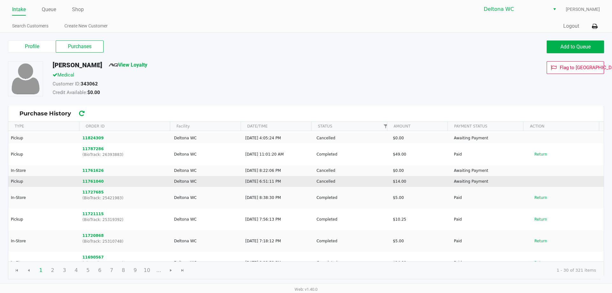
scroll to position [64, 0]
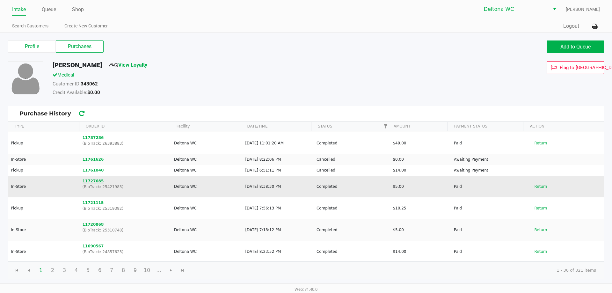
click at [97, 182] on button "11727685" at bounding box center [93, 181] width 21 height 6
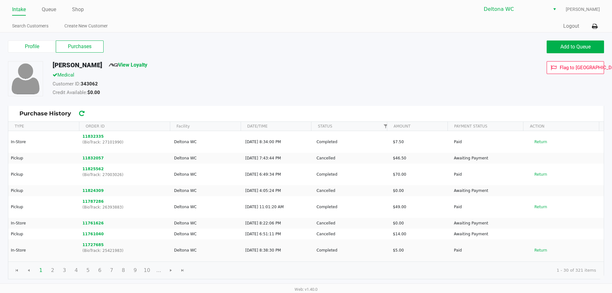
click at [23, 10] on link "Intake" at bounding box center [19, 9] width 14 height 9
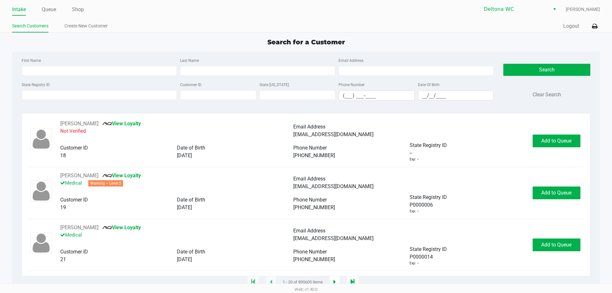
click at [65, 76] on div "First Name Last Name Email Address" at bounding box center [257, 68] width 475 height 24
click at [75, 70] on input "First Name" at bounding box center [99, 71] width 155 height 10
type input "adriana"
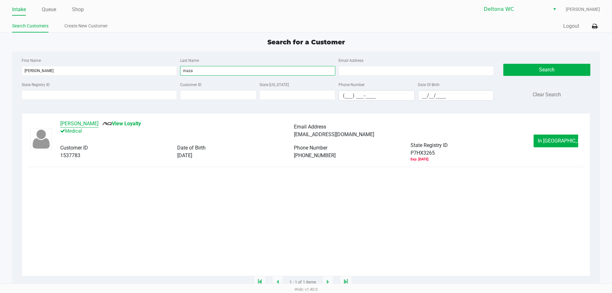
type input "maza"
click at [99, 125] on button "Adriana Mazadiego-Gonzalez" at bounding box center [79, 124] width 38 height 8
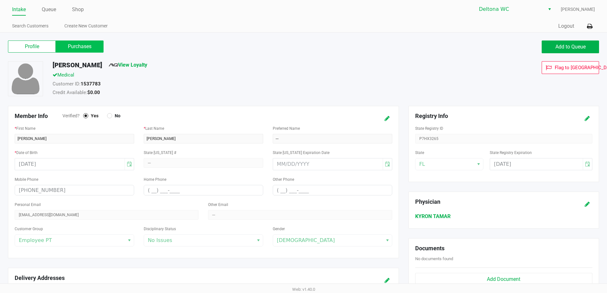
click at [75, 45] on label "Purchases" at bounding box center [80, 46] width 48 height 12
click at [0, 0] on 1 "Purchases" at bounding box center [0, 0] width 0 height 0
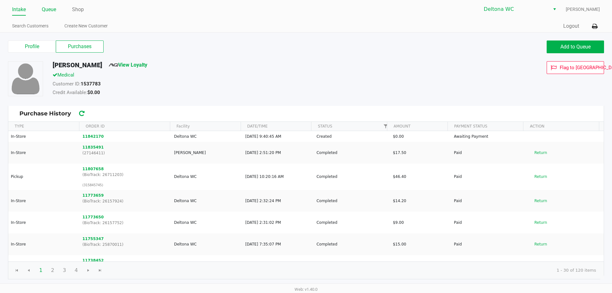
click at [43, 5] on link "Queue" at bounding box center [49, 9] width 14 height 9
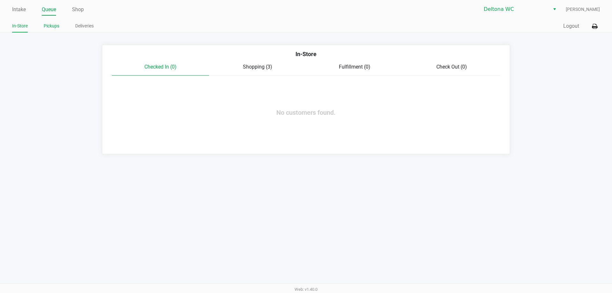
click at [51, 24] on link "Pickups" at bounding box center [52, 26] width 16 height 8
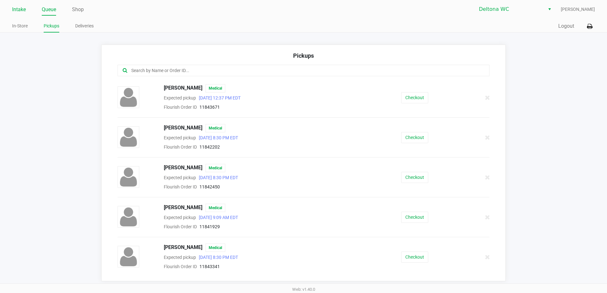
click at [21, 12] on link "Intake" at bounding box center [19, 9] width 14 height 9
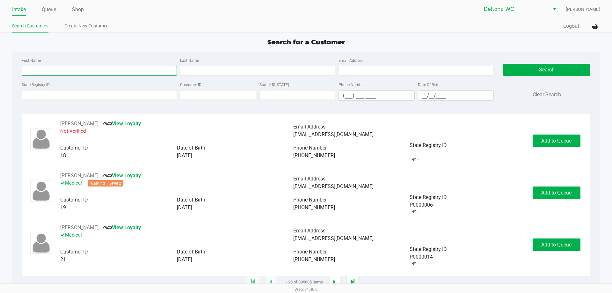
click at [58, 68] on input "First Name" at bounding box center [99, 71] width 155 height 10
type input "alex"
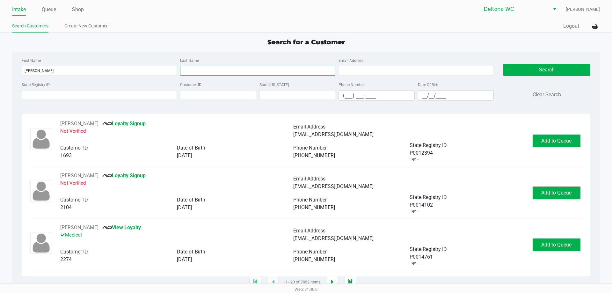
click at [268, 72] on input "Last Name" at bounding box center [257, 71] width 155 height 10
type input "rivera"
click at [106, 70] on input "alex" at bounding box center [99, 71] width 155 height 10
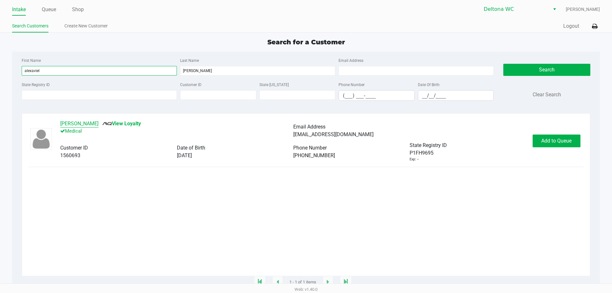
type input "alexaviel"
click at [71, 123] on button "Alex RIVERA" at bounding box center [79, 124] width 38 height 8
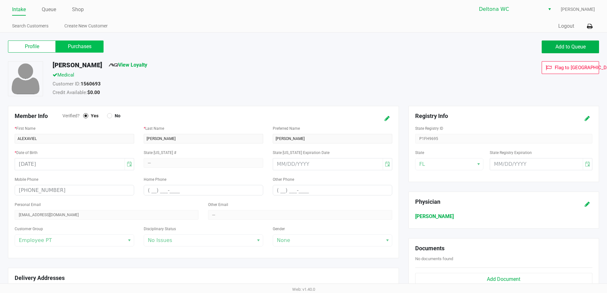
click at [84, 45] on label "Purchases" at bounding box center [80, 46] width 48 height 12
click at [0, 0] on 1 "Purchases" at bounding box center [0, 0] width 0 height 0
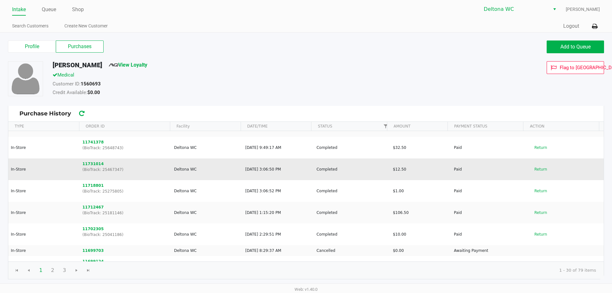
scroll to position [255, 0]
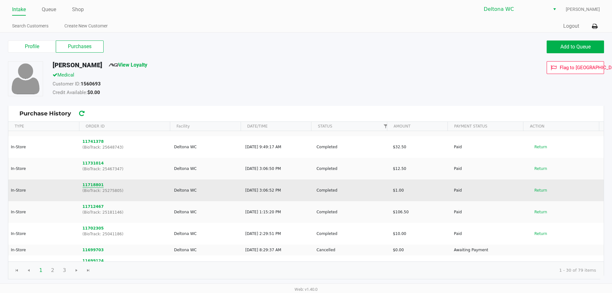
click at [93, 186] on button "11718801" at bounding box center [93, 185] width 21 height 6
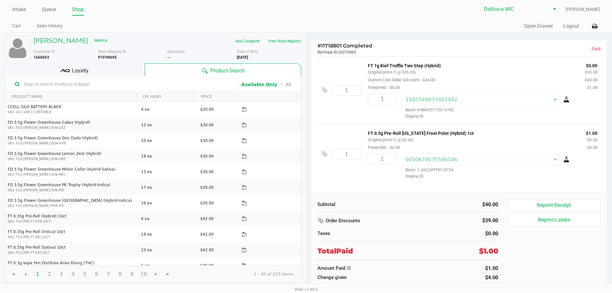
click at [54, 35] on div "Alex RIVERA Medical Add Caregiver View State Registry Customer ID 1560693 State…" at bounding box center [153, 159] width 296 height 253
click at [54, 37] on h5 "Alex RIVERA" at bounding box center [60, 41] width 55 height 8
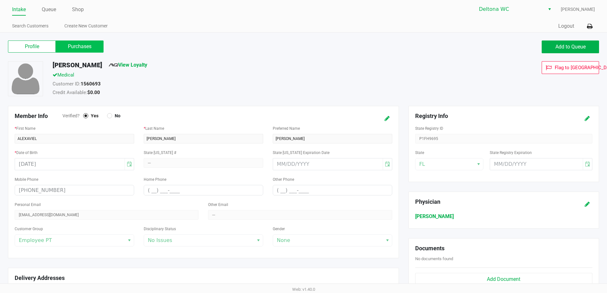
click at [80, 44] on label "Purchases" at bounding box center [80, 46] width 48 height 12
click at [0, 0] on 1 "Purchases" at bounding box center [0, 0] width 0 height 0
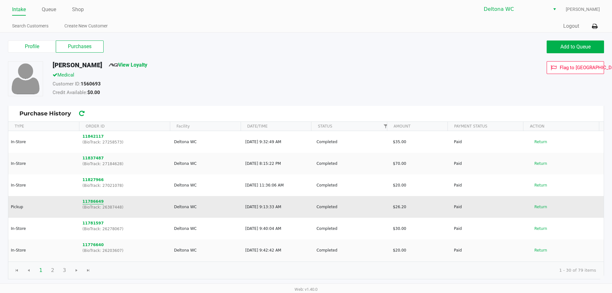
click at [88, 204] on button "11786649" at bounding box center [93, 202] width 21 height 6
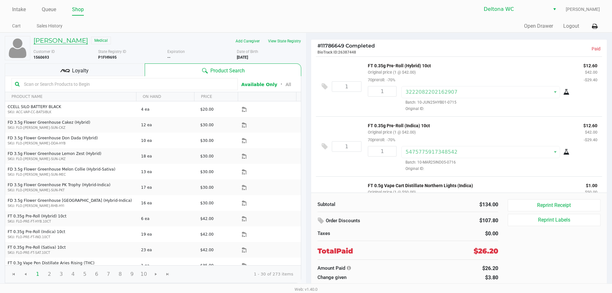
click at [68, 41] on h5 "Alex RIVERA" at bounding box center [60, 41] width 55 height 8
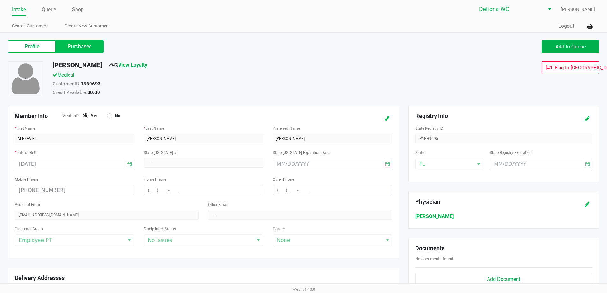
click at [70, 50] on label "Purchases" at bounding box center [80, 46] width 48 height 12
click at [0, 0] on 1 "Purchases" at bounding box center [0, 0] width 0 height 0
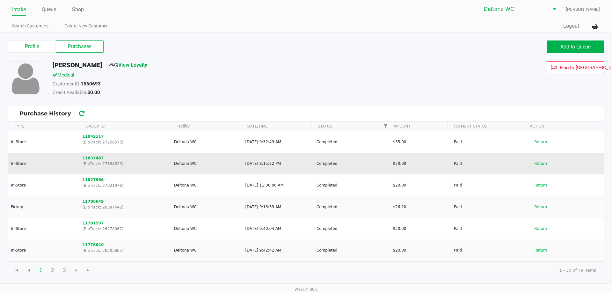
click at [92, 157] on button "11837487" at bounding box center [93, 158] width 21 height 6
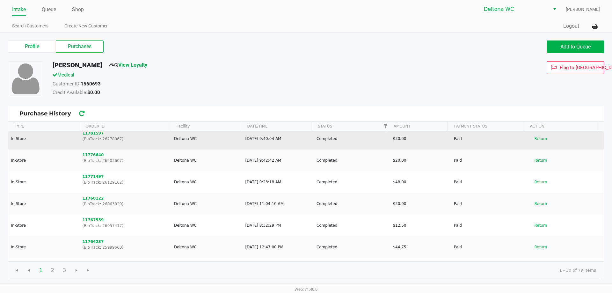
scroll to position [96, 0]
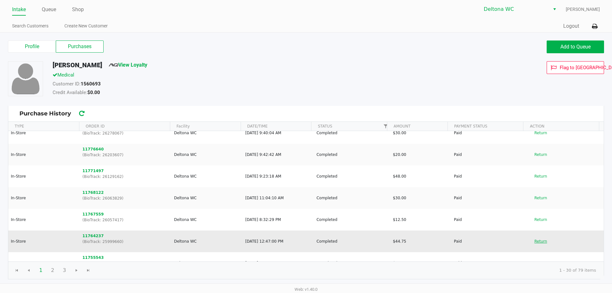
click at [537, 240] on button "Return" at bounding box center [540, 241] width 21 height 10
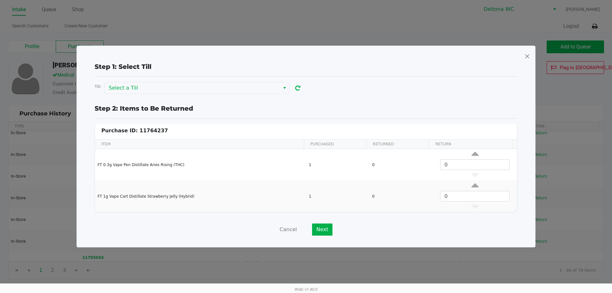
click at [526, 53] on span at bounding box center [527, 56] width 6 height 10
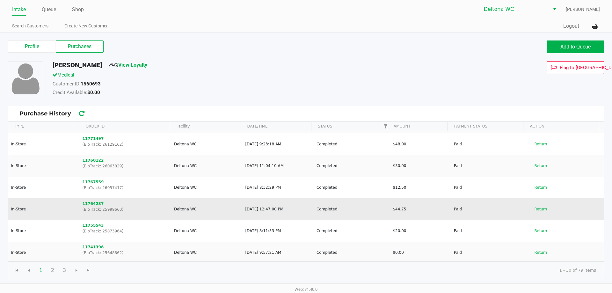
scroll to position [128, 0]
click at [88, 203] on button "11764237" at bounding box center [93, 204] width 21 height 6
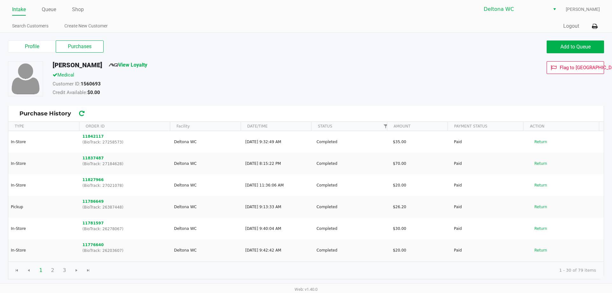
click at [20, 8] on link "Intake" at bounding box center [19, 9] width 14 height 9
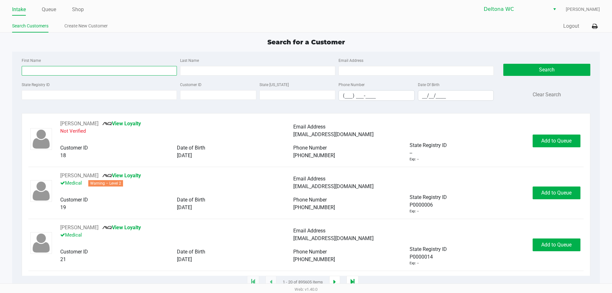
click at [63, 71] on input "First Name" at bounding box center [99, 71] width 155 height 10
type input "kaylee"
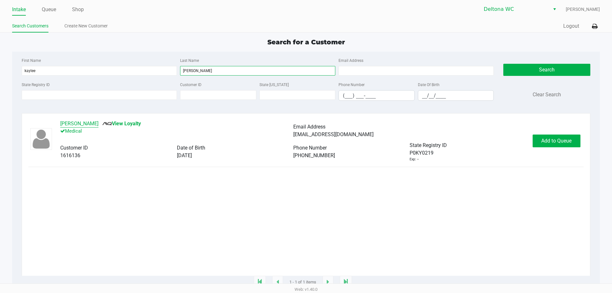
type input "barrena"
click at [73, 122] on button "KAYLEE BARRENA" at bounding box center [79, 124] width 38 height 8
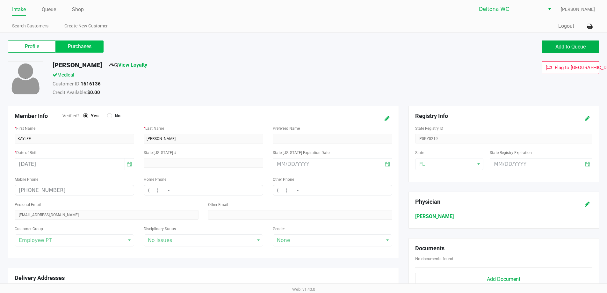
drag, startPoint x: 90, startPoint y: 62, endPoint x: 88, endPoint y: 52, distance: 10.0
click at [89, 54] on div "Profile Purchases Add to Queue" at bounding box center [303, 50] width 601 height 22
click at [88, 51] on label "Purchases" at bounding box center [80, 46] width 48 height 12
click at [0, 0] on 1 "Purchases" at bounding box center [0, 0] width 0 height 0
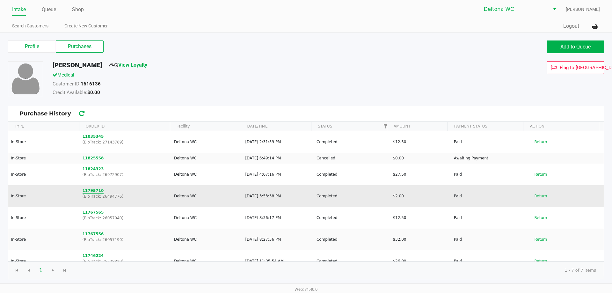
click at [92, 193] on button "11795710" at bounding box center [93, 191] width 21 height 6
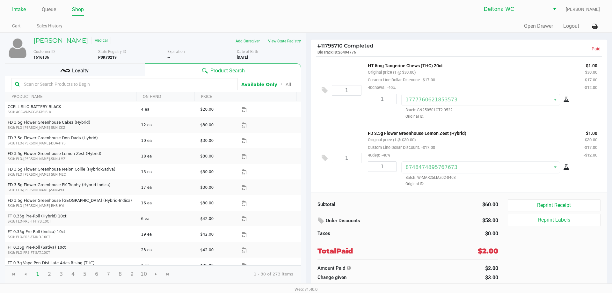
click at [14, 6] on link "Intake" at bounding box center [19, 9] width 14 height 9
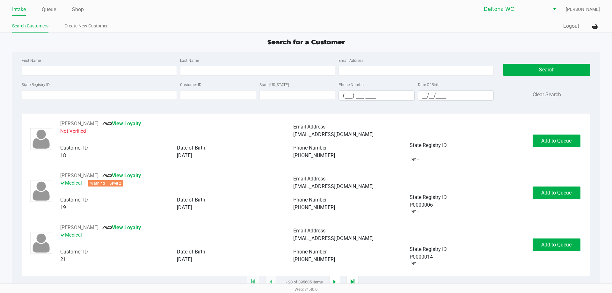
click at [377, 39] on div "Search for a Customer" at bounding box center [305, 42] width 597 height 10
click at [382, 29] on div "Quick Sale Logout" at bounding box center [453, 26] width 294 height 12
click at [291, 24] on ul "Search Customers Create New Customer" at bounding box center [159, 26] width 294 height 11
